Goal: Task Accomplishment & Management: Manage account settings

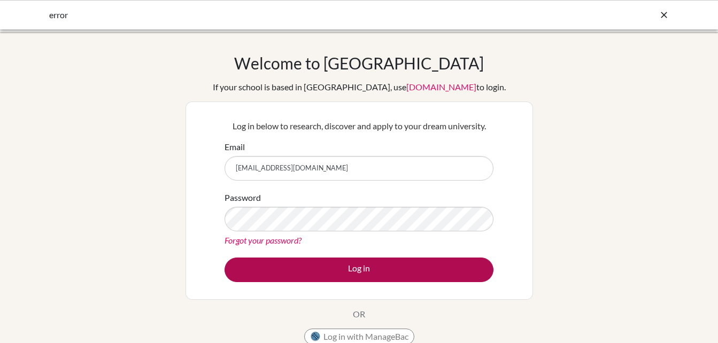
click at [389, 264] on button "Log in" at bounding box center [359, 270] width 269 height 25
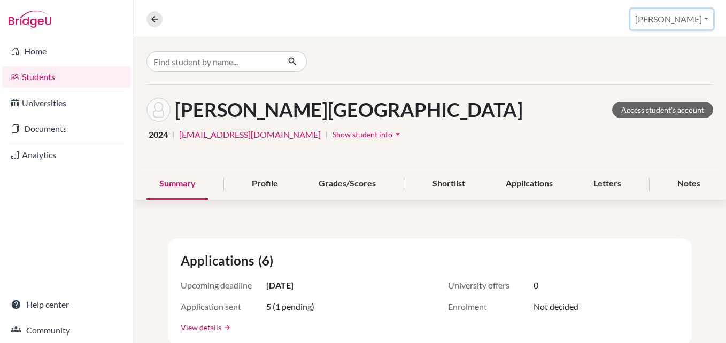
drag, startPoint x: 690, startPoint y: 20, endPoint x: 493, endPoint y: 19, distance: 197.4
click at [493, 19] on div "Overview Student details [PERSON_NAME] Profile School Settings Log out" at bounding box center [430, 19] width 593 height 39
click at [221, 65] on input "Find student by name..." at bounding box center [213, 61] width 133 height 20
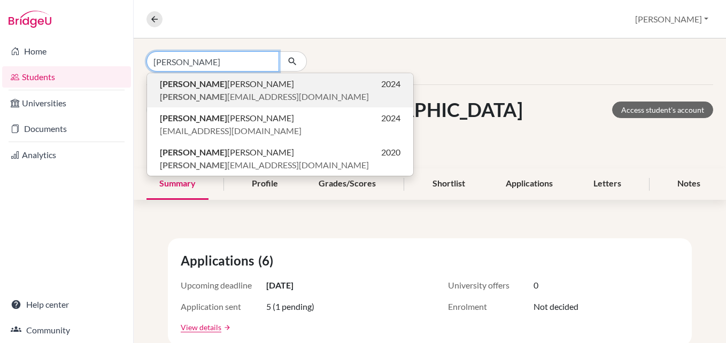
type input "[PERSON_NAME]"
click at [216, 87] on p "[PERSON_NAME] 2024" at bounding box center [280, 84] width 241 height 13
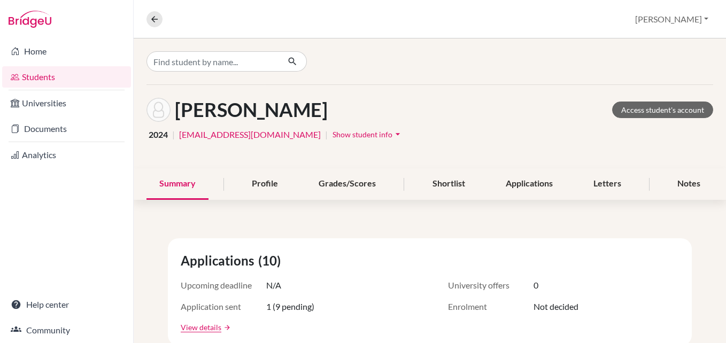
scroll to position [266, 0]
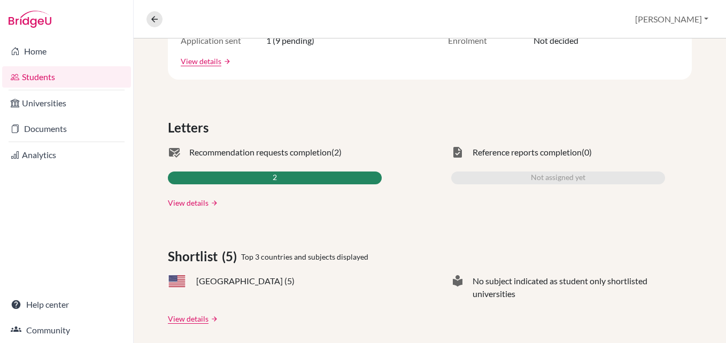
click at [188, 208] on link "View details" at bounding box center [188, 202] width 41 height 11
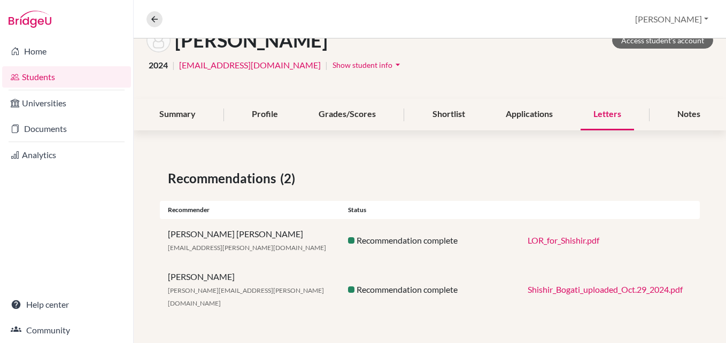
scroll to position [57, 0]
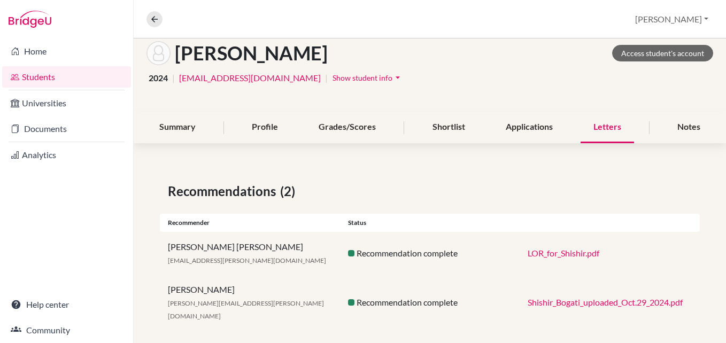
click at [236, 80] on link "[EMAIL_ADDRESS][DOMAIN_NAME]" at bounding box center [250, 78] width 142 height 13
click at [650, 22] on div "Overview Student details [PERSON_NAME] Profile School Settings Log out" at bounding box center [430, 19] width 593 height 39
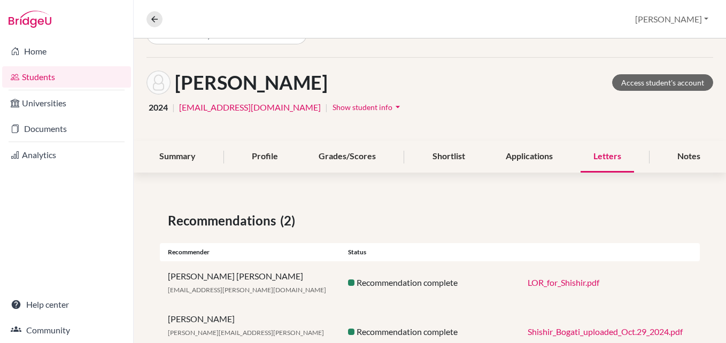
scroll to position [0, 0]
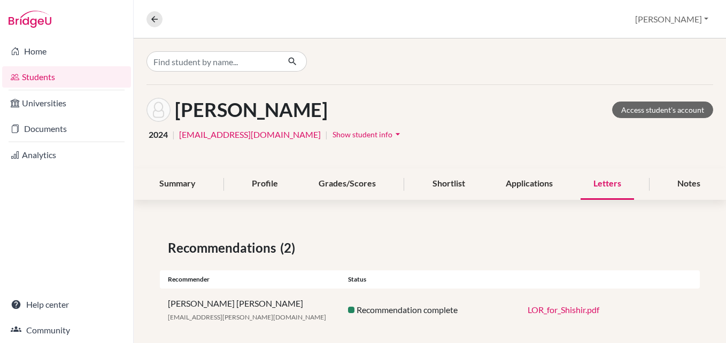
click at [250, 137] on link "[EMAIL_ADDRESS][DOMAIN_NAME]" at bounding box center [250, 134] width 142 height 13
click at [655, 108] on link "Access student's account" at bounding box center [662, 110] width 101 height 17
